Goal: Task Accomplishment & Management: Manage account settings

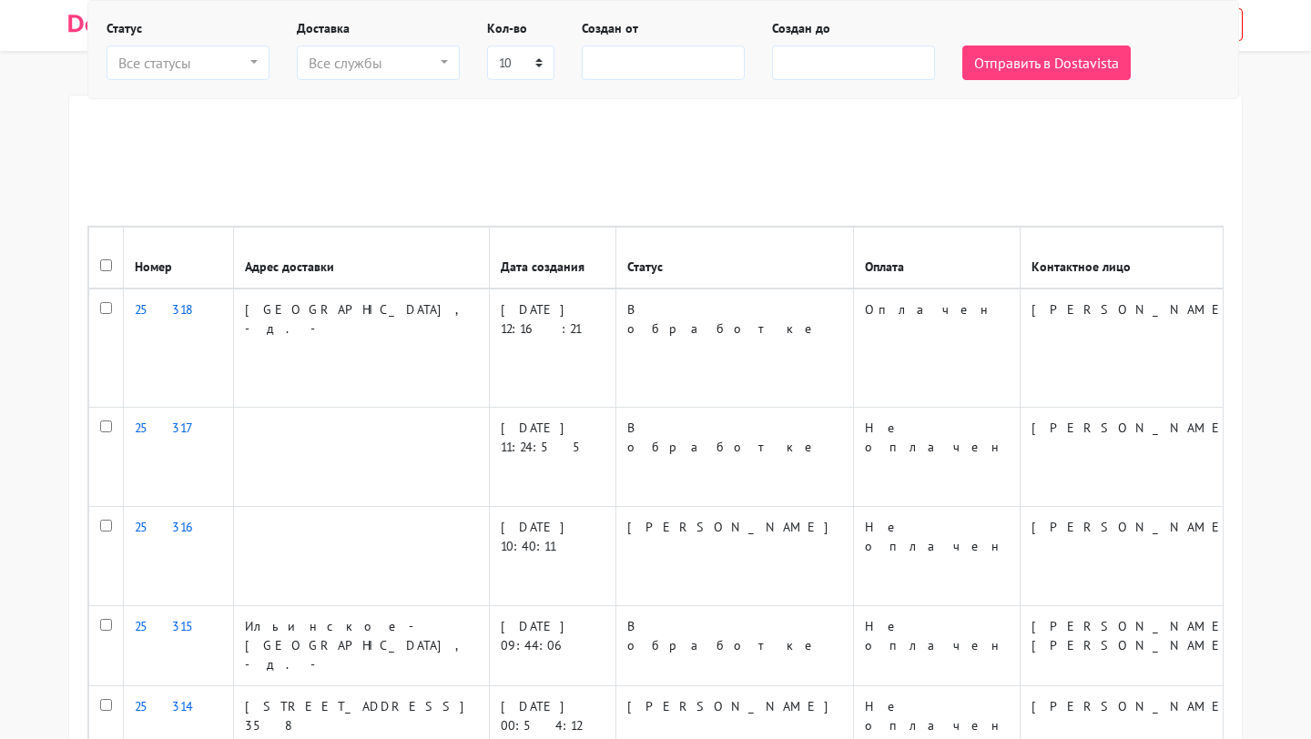
select select
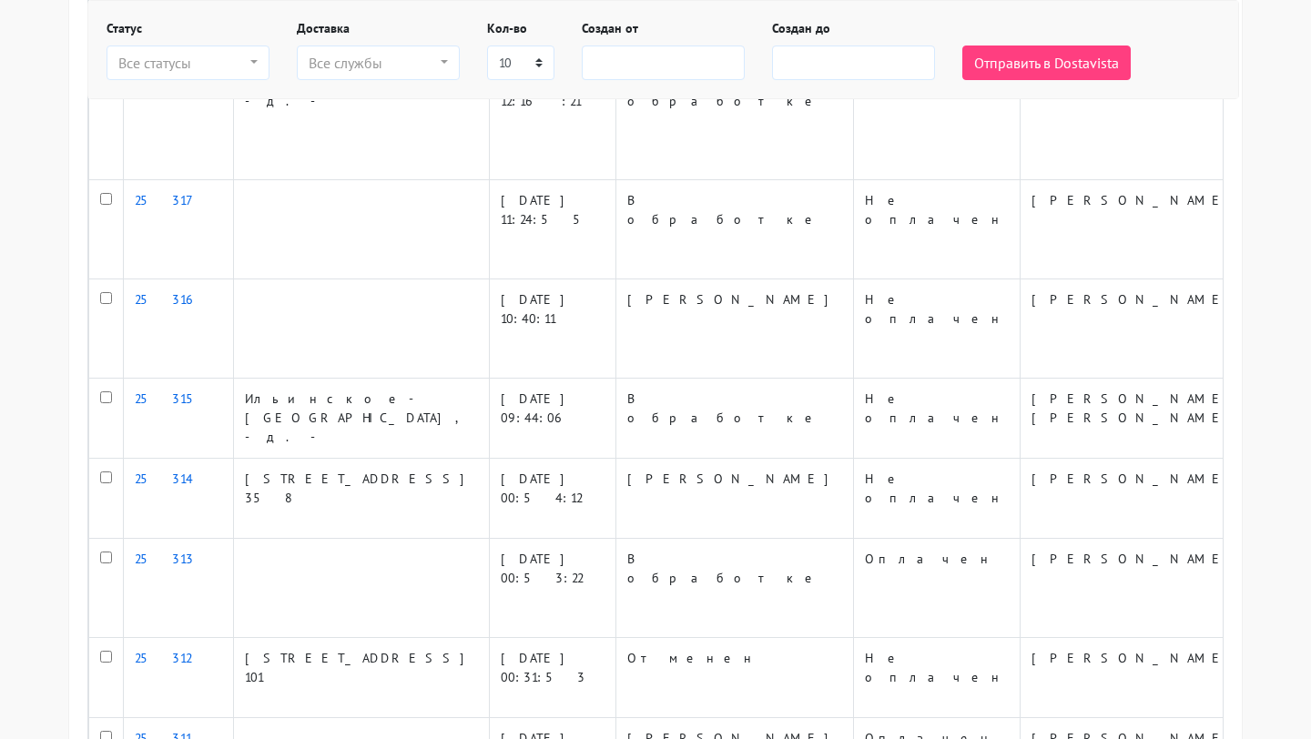
scroll to position [115, 0]
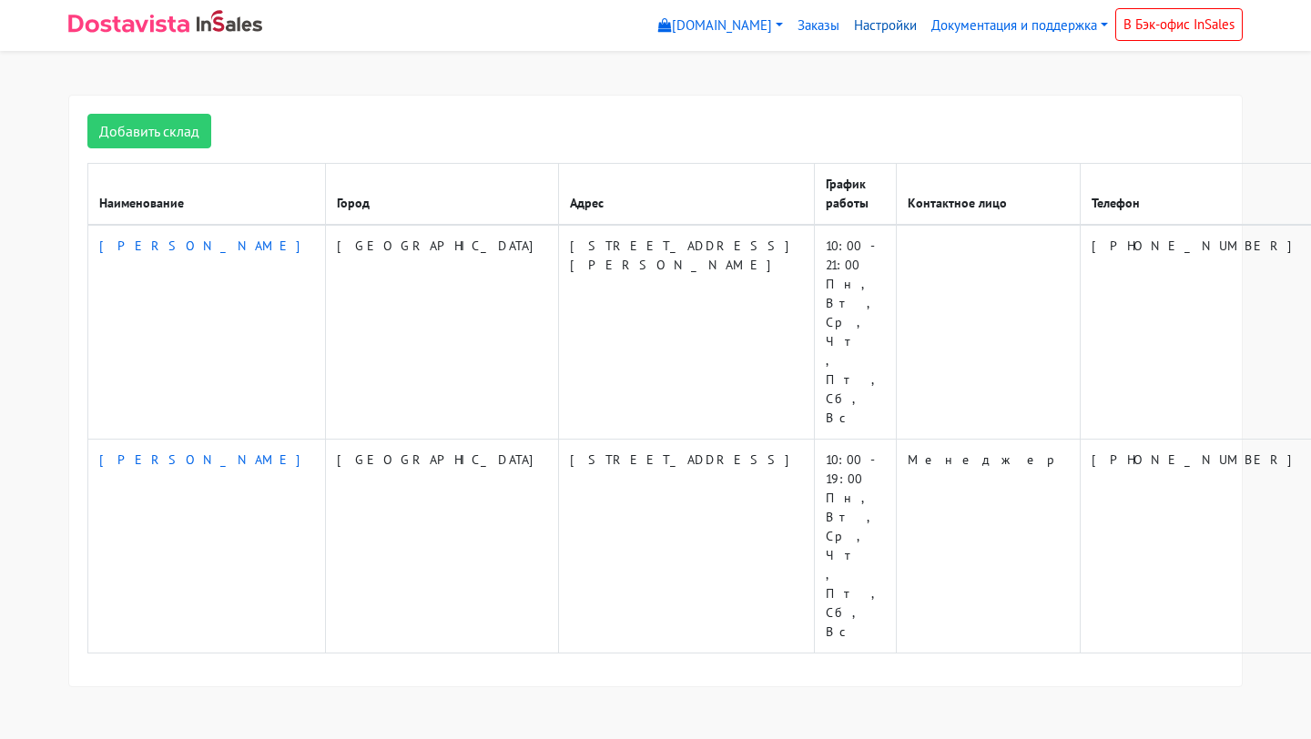
click at [881, 29] on link "Настройки" at bounding box center [885, 26] width 77 height 36
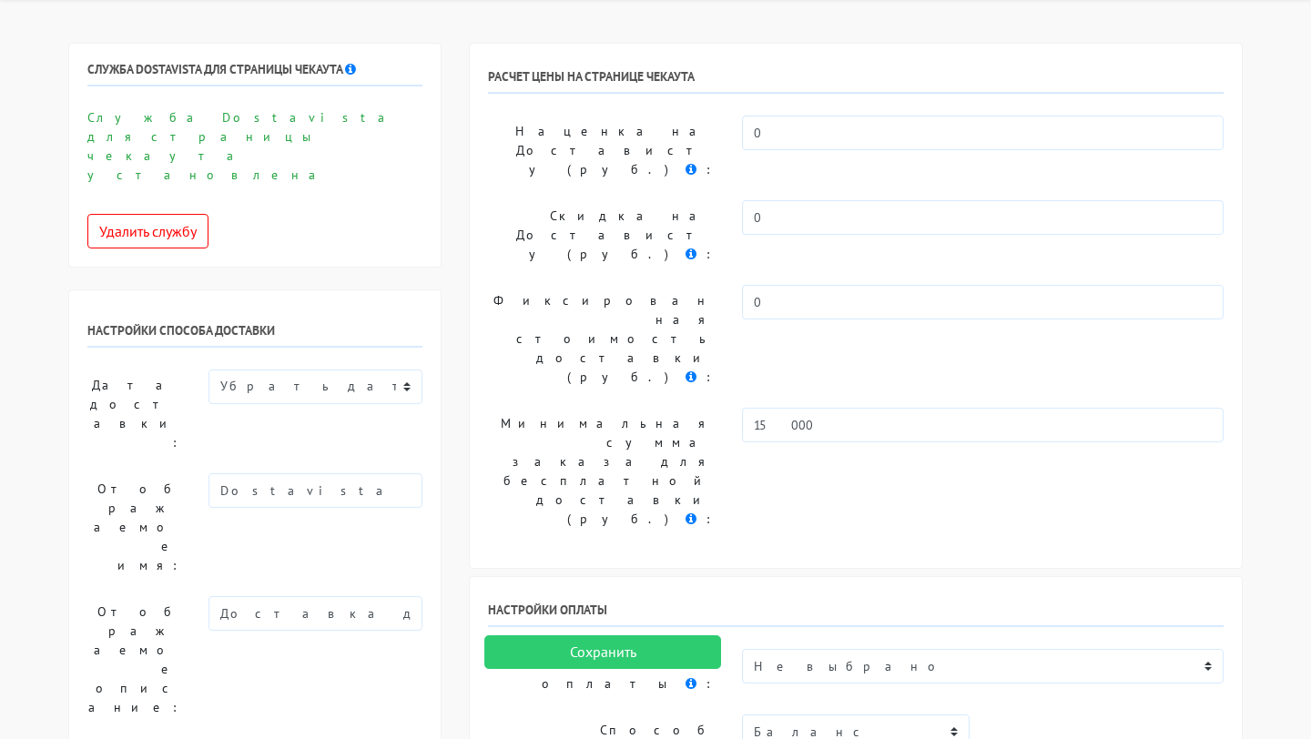
scroll to position [53, 0]
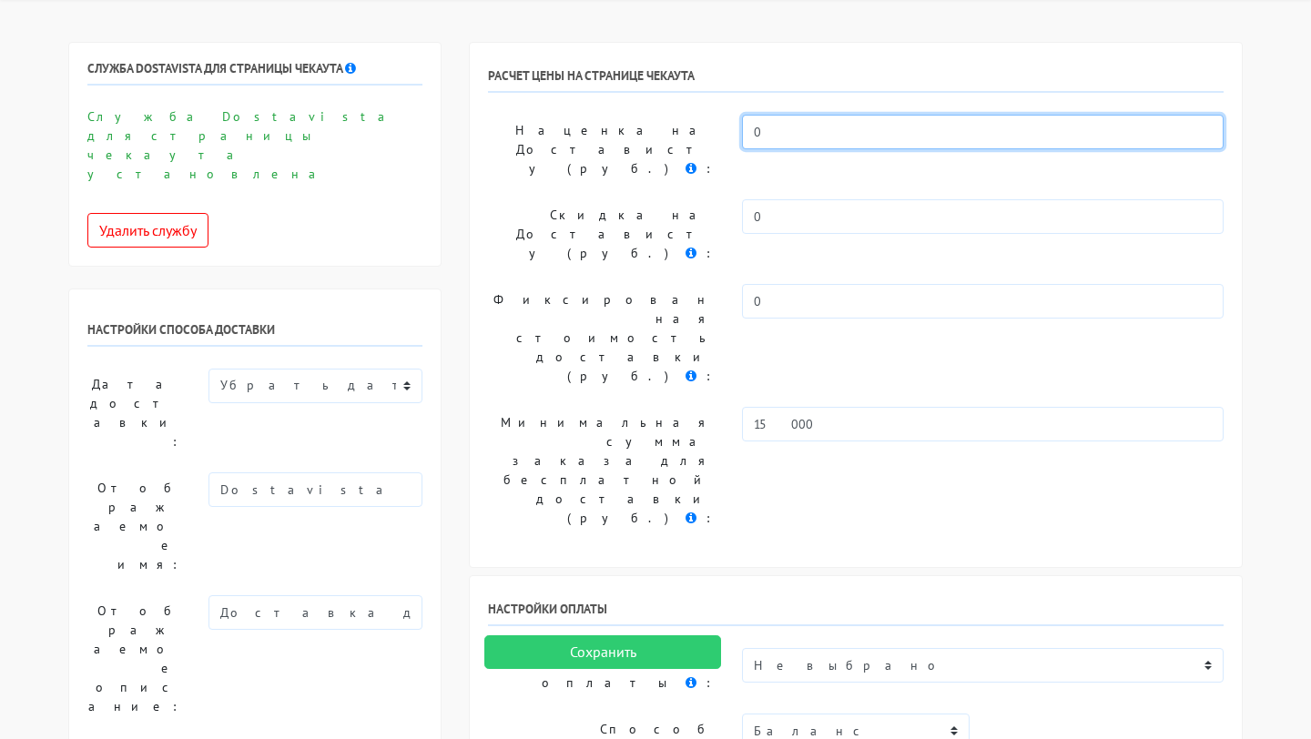
drag, startPoint x: 769, startPoint y: 137, endPoint x: 739, endPoint y: 137, distance: 30.0
click at [739, 137] on div "0" at bounding box center [982, 150] width 509 height 70
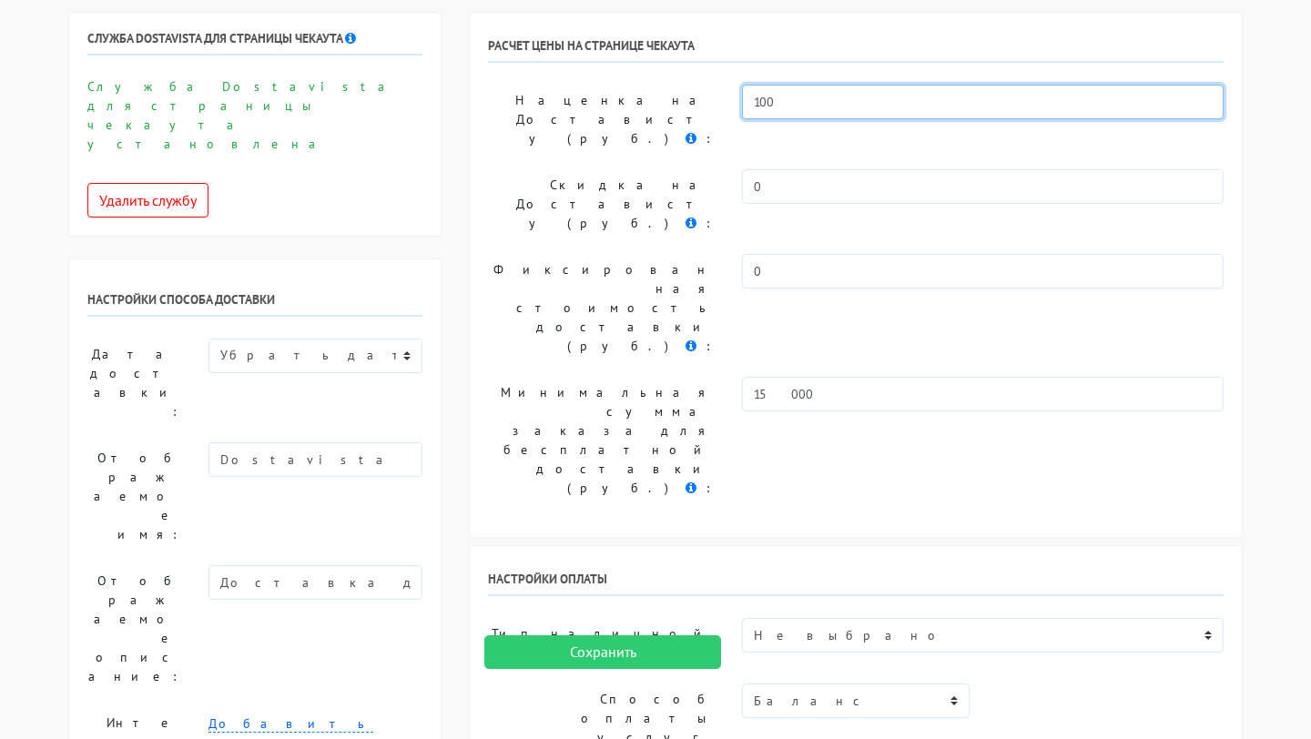
scroll to position [85, 0]
click at [759, 104] on input "100" at bounding box center [983, 100] width 482 height 35
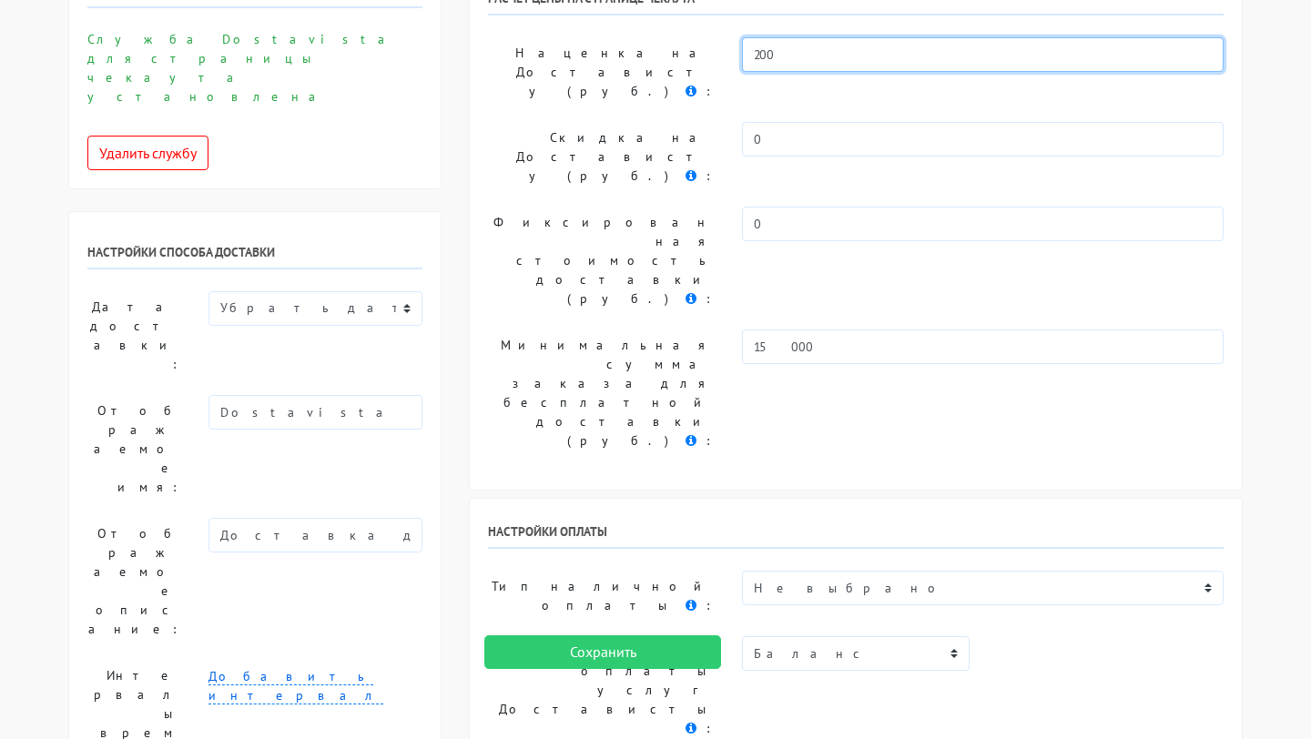
scroll to position [96, 0]
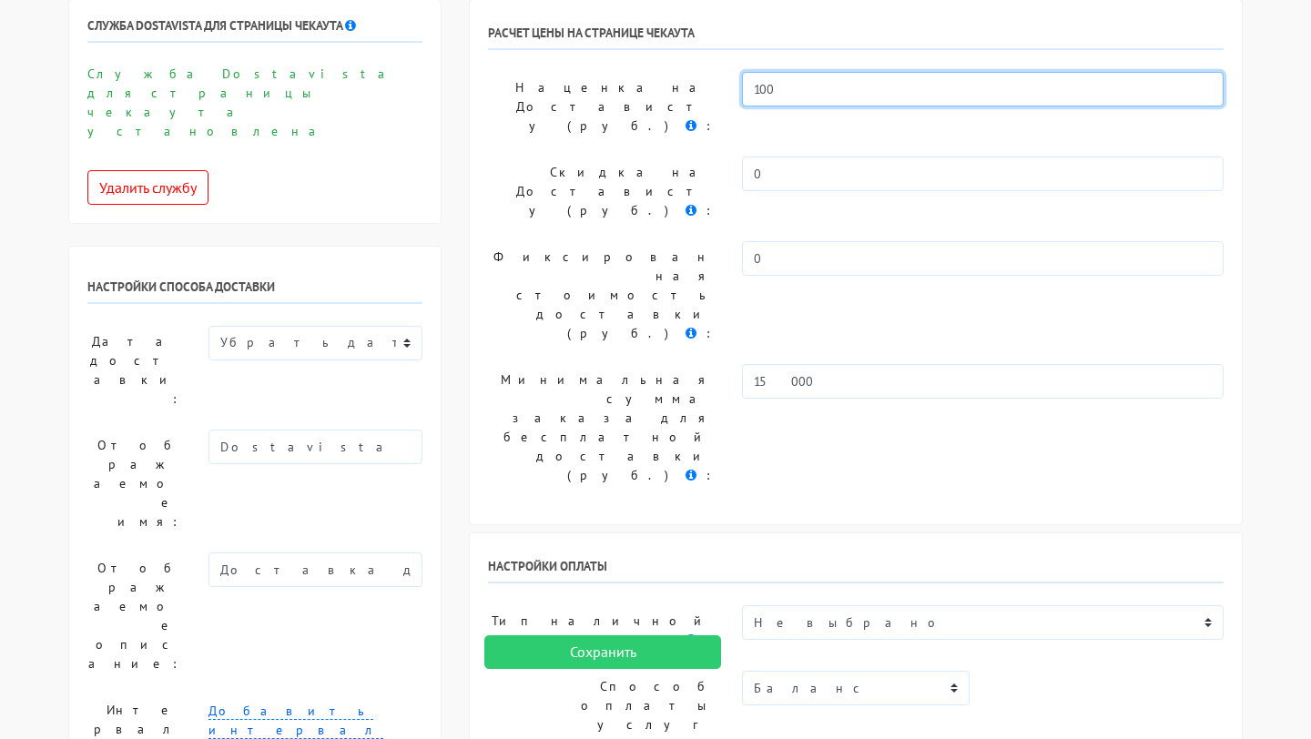
type input "100"
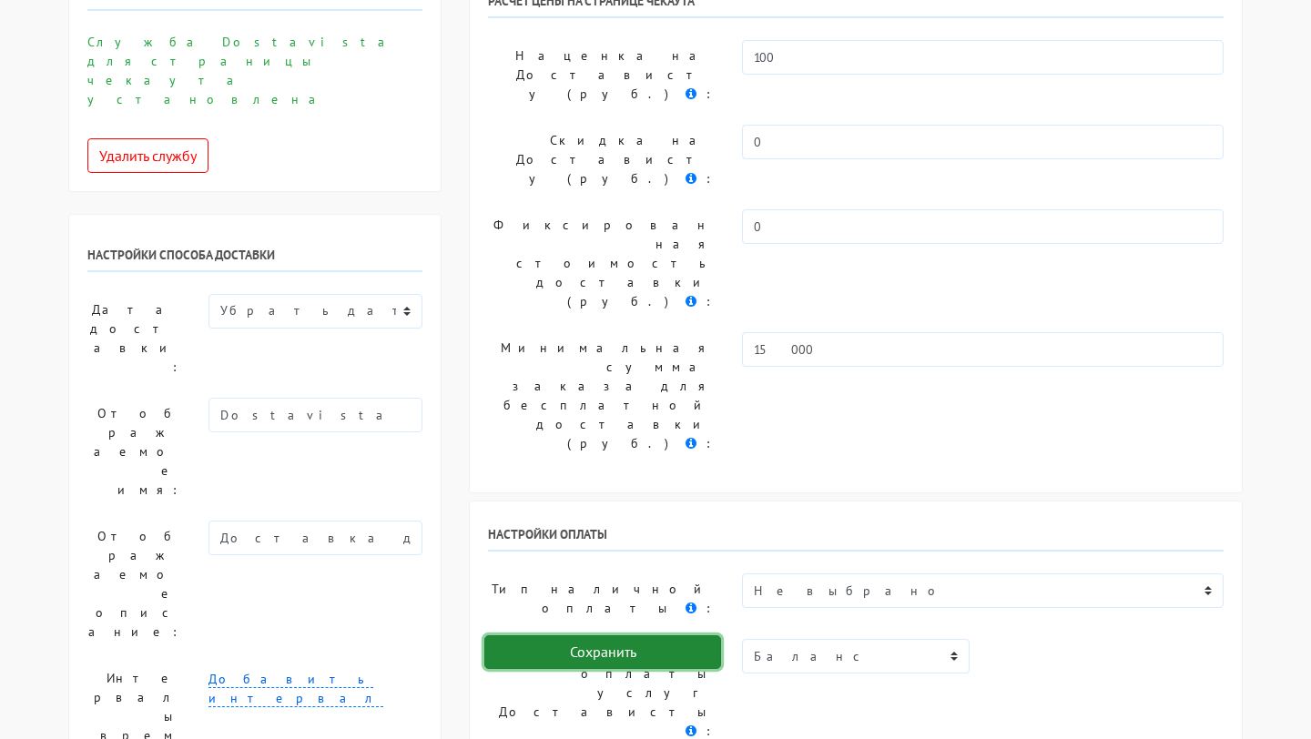
click at [625, 651] on input "Сохранить" at bounding box center [602, 653] width 237 height 35
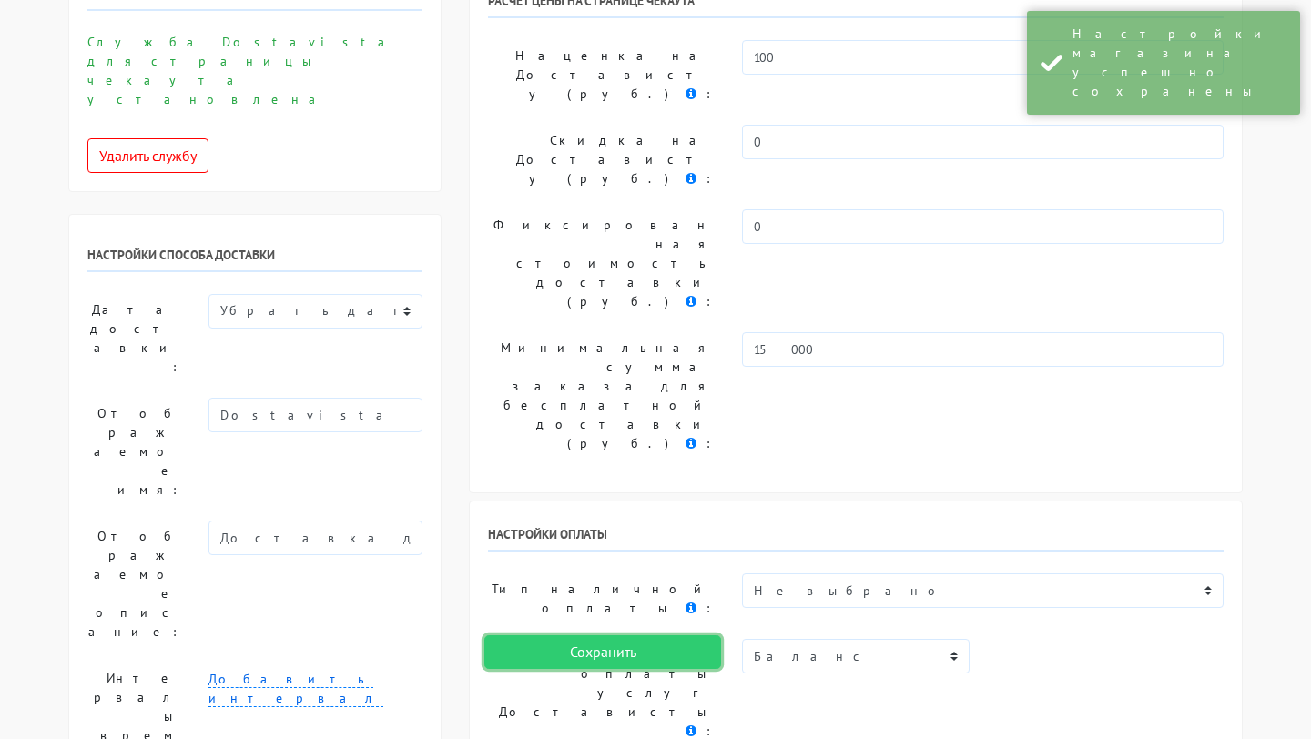
scroll to position [0, 0]
